Goal: Information Seeking & Learning: Learn about a topic

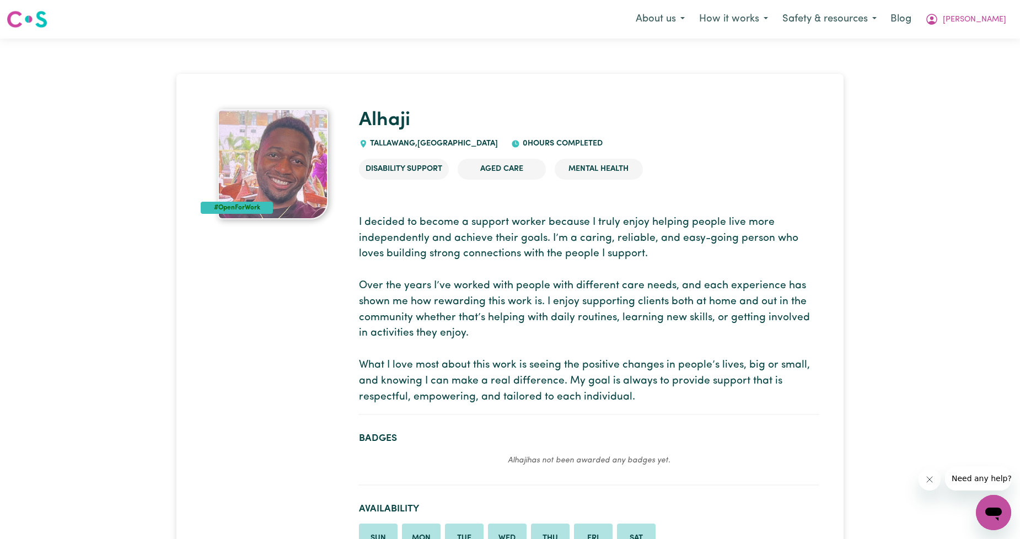
drag, startPoint x: 80, startPoint y: 146, endPoint x: 62, endPoint y: 41, distance: 106.3
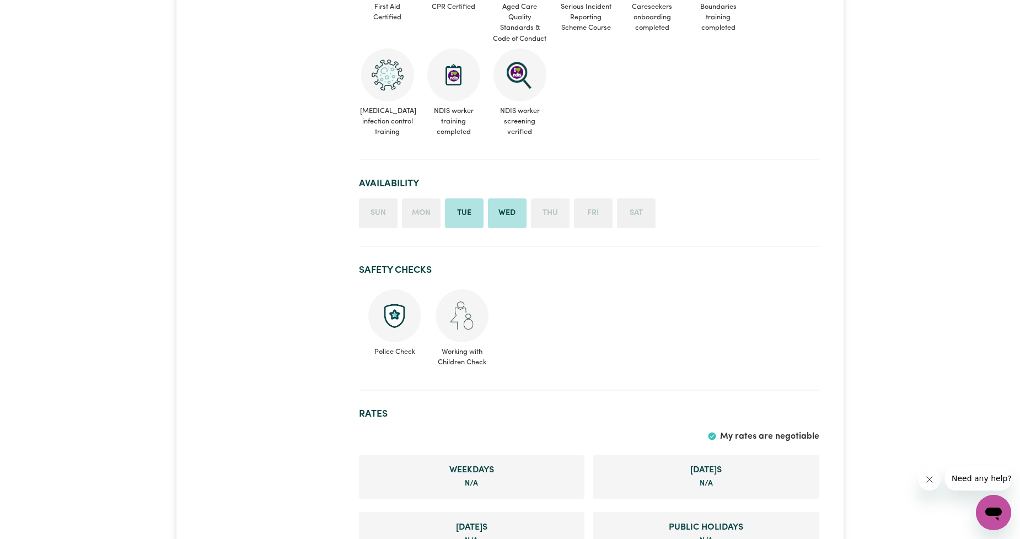
scroll to position [408, 0]
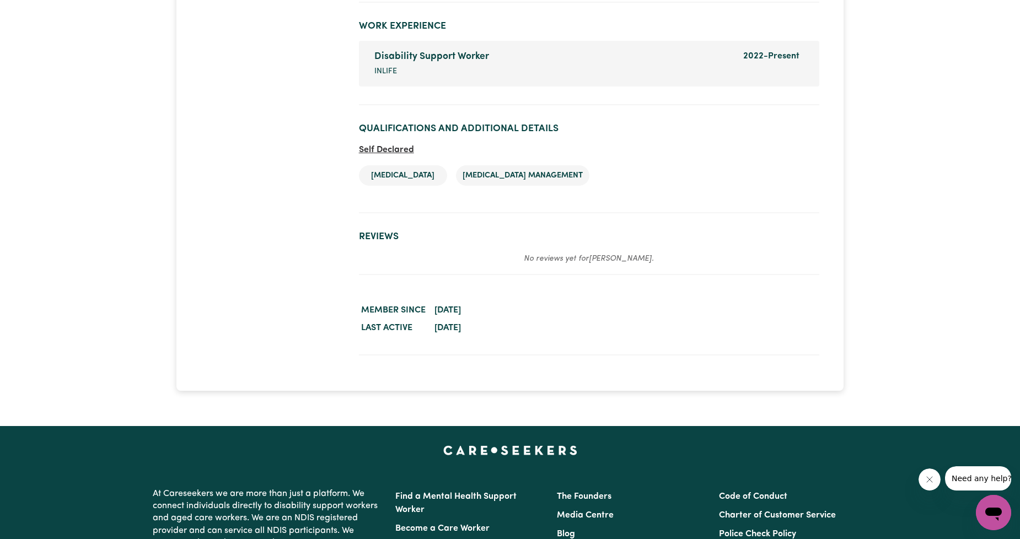
scroll to position [1633, 0]
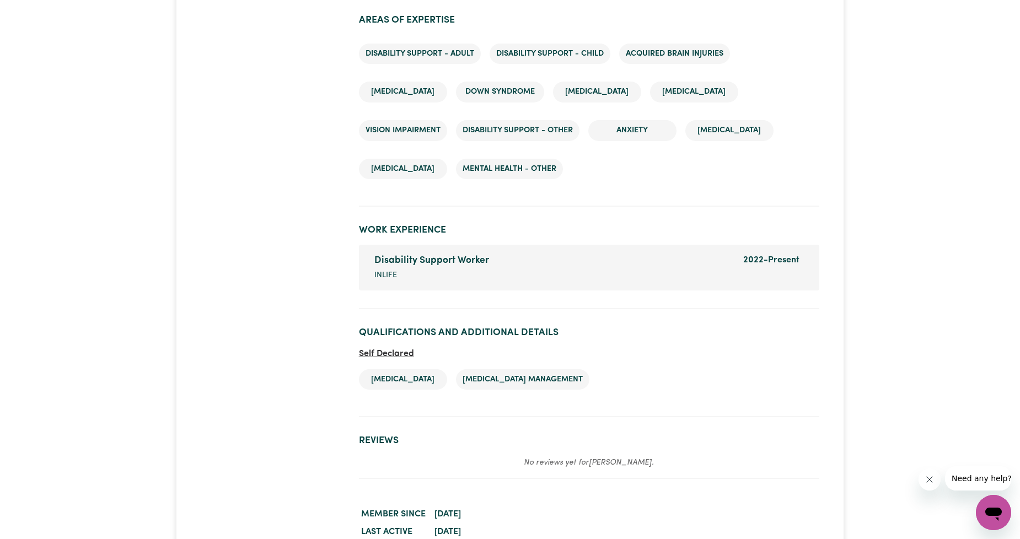
click at [392, 377] on li "[MEDICAL_DATA]" at bounding box center [403, 379] width 88 height 21
click at [568, 361] on ul "[MEDICAL_DATA] [MEDICAL_DATA] Management" at bounding box center [589, 380] width 460 height 39
drag, startPoint x: 591, startPoint y: 370, endPoint x: 372, endPoint y: 354, distance: 219.4
click at [372, 361] on ul "[MEDICAL_DATA] [MEDICAL_DATA] Management" at bounding box center [589, 380] width 460 height 39
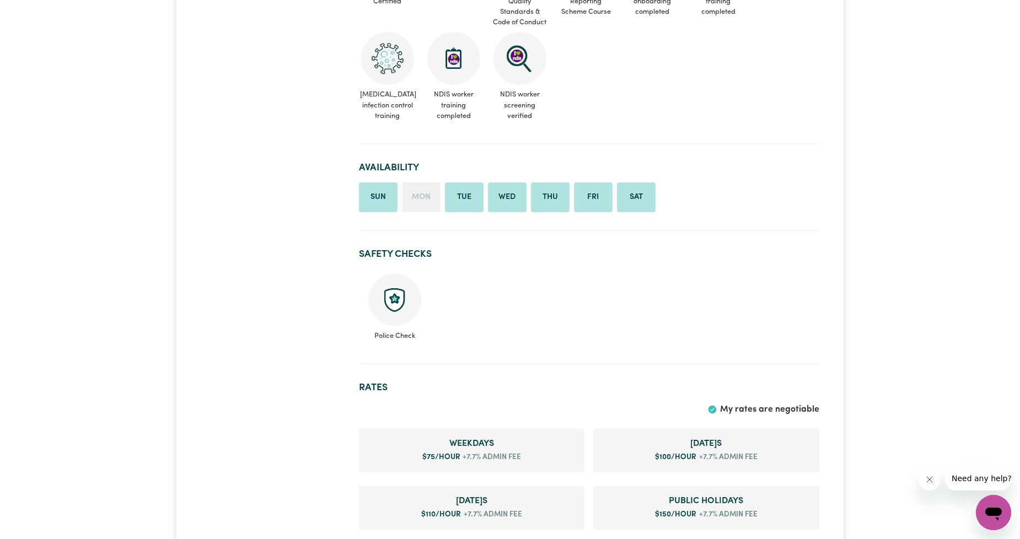
scroll to position [0, 0]
